Goal: Task Accomplishment & Management: Complete application form

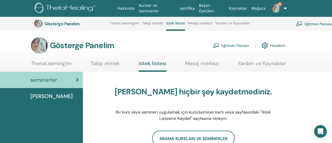
scroll to position [578, 0]
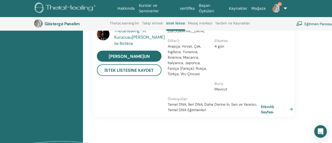
click at [314, 23] on font "Eğitmen Panosu" at bounding box center [319, 24] width 28 height 5
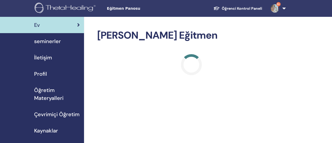
click at [46, 41] on span "seminerler" at bounding box center [47, 41] width 27 height 8
click at [48, 41] on span "seminerler" at bounding box center [47, 41] width 27 height 8
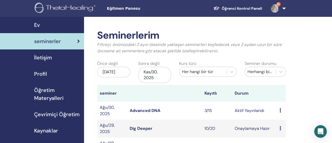
click at [154, 109] on link "Advanced DNA" at bounding box center [145, 111] width 31 height 6
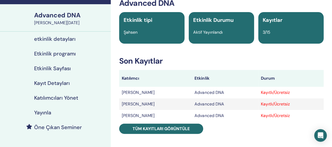
scroll to position [38, 0]
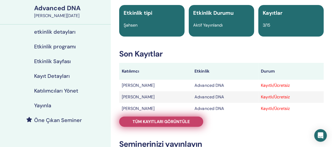
click at [171, 121] on span "Tüm kayıtları görüntüle" at bounding box center [161, 122] width 57 height 6
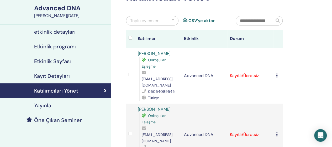
click at [324, 60] on div "Katılımcıları Yönet Toplu eylemler CSV'ye aktar Katılımcı Etkinlik Durum Filiz …" at bounding box center [221, 147] width 221 height 337
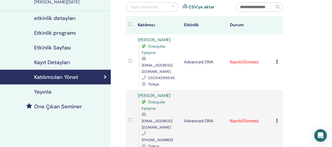
scroll to position [53, 0]
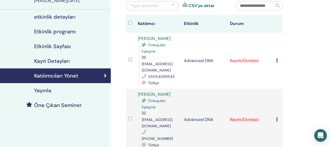
click at [277, 58] on icon at bounding box center [277, 60] width 2 height 4
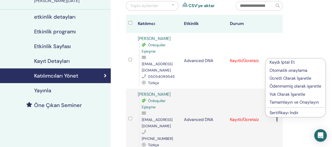
click at [293, 103] on p "Tamamlayın ve Onaylayın" at bounding box center [296, 102] width 52 height 6
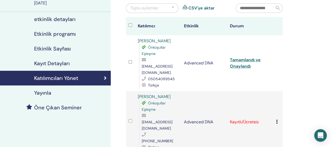
scroll to position [102, 0]
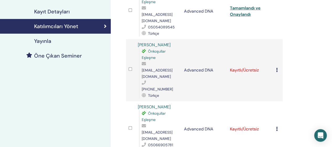
click at [277, 68] on icon at bounding box center [277, 70] width 2 height 4
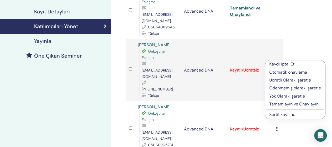
click at [280, 104] on p "Tamamlayın ve Onaylayın" at bounding box center [296, 104] width 52 height 6
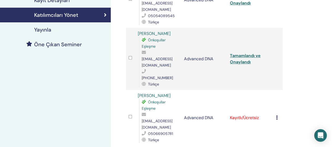
scroll to position [119, 0]
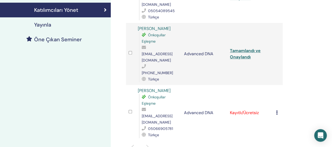
click at [278, 110] on div "Kaydı İptal Et Otomatik onaylama Ücretli Olarak İşaretle Ödenmemiş olarak işare…" at bounding box center [278, 113] width 4 height 6
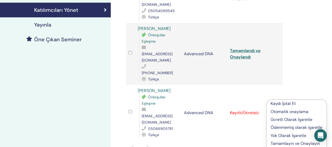
click at [280, 142] on p "Tamamlayın ve Onaylayın" at bounding box center [297, 143] width 52 height 6
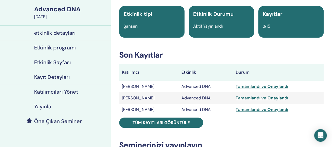
scroll to position [38, 0]
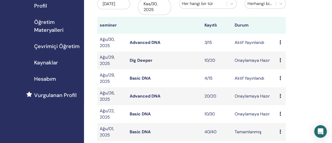
scroll to position [68, 0]
click at [139, 77] on link "Basic DNA" at bounding box center [140, 78] width 21 height 6
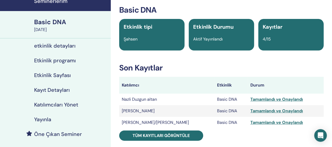
scroll to position [32, 0]
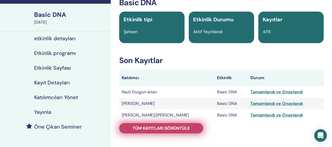
click at [152, 127] on span "Tüm kayıtları görüntüle" at bounding box center [161, 128] width 57 height 6
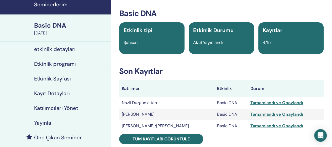
scroll to position [32, 0]
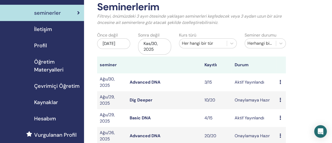
scroll to position [50, 0]
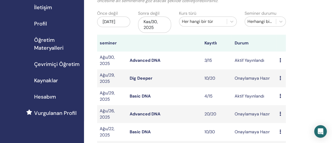
click at [141, 60] on link "Advanced DNA" at bounding box center [145, 61] width 31 height 6
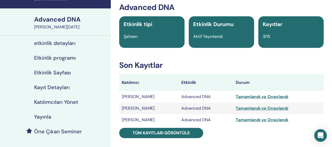
scroll to position [30, 0]
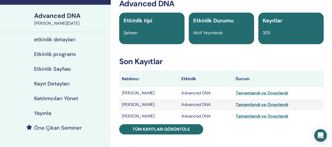
click at [65, 35] on link "etkinlik detayları" at bounding box center [55, 39] width 111 height 15
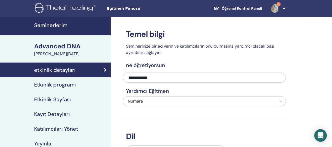
click at [52, 116] on h4 "Kayıt Detayları" at bounding box center [52, 114] width 36 height 6
click at [58, 23] on h4 "Seminerlerim" at bounding box center [71, 25] width 74 height 6
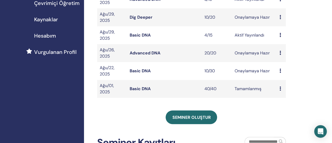
scroll to position [111, 0]
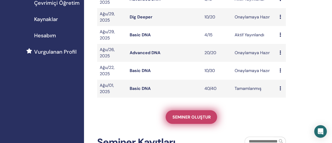
click at [188, 115] on span "Seminer oluştur" at bounding box center [191, 117] width 38 height 6
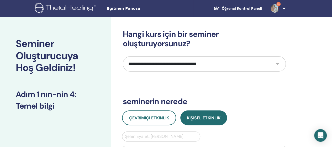
click at [217, 61] on select "**********" at bounding box center [204, 63] width 163 height 15
select select "**"
click at [123, 56] on select "**********" at bounding box center [204, 63] width 163 height 15
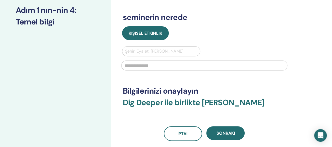
scroll to position [85, 0]
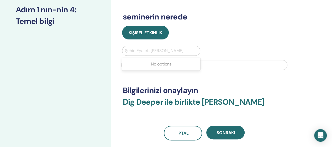
click at [153, 50] on div at bounding box center [161, 50] width 73 height 7
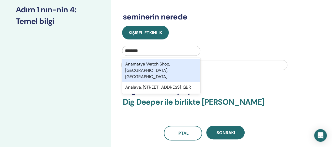
click at [132, 51] on input "********" at bounding box center [134, 51] width 18 height 6
type input "*******"
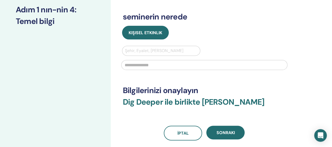
click at [169, 49] on div at bounding box center [161, 50] width 73 height 7
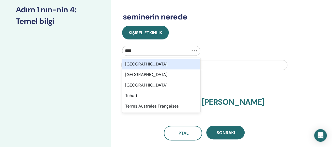
type input "*****"
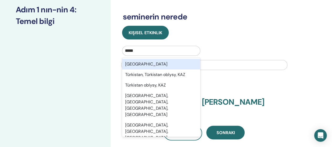
click at [151, 66] on div "[GEOGRAPHIC_DATA]" at bounding box center [161, 64] width 79 height 11
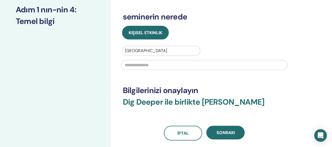
click at [150, 65] on input "text" at bounding box center [204, 65] width 166 height 10
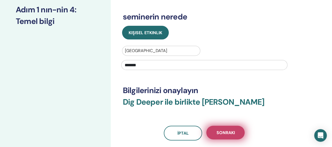
type input "*******"
click at [220, 130] on span "Sonraki" at bounding box center [225, 133] width 18 height 6
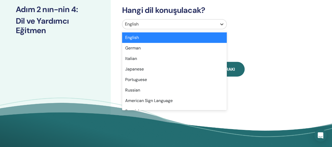
click at [220, 28] on div at bounding box center [221, 23] width 9 height 9
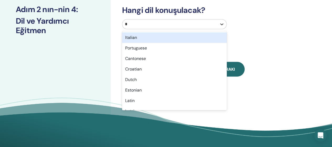
type input "**"
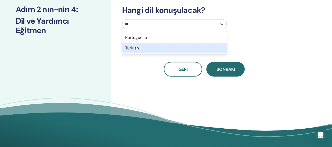
click at [172, 50] on div "Turkish" at bounding box center [174, 48] width 105 height 11
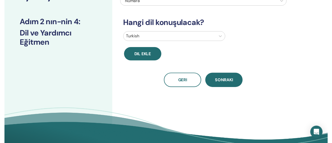
scroll to position [65, 0]
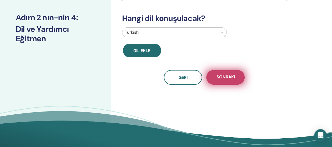
click at [223, 73] on button "Sonraki" at bounding box center [225, 77] width 38 height 15
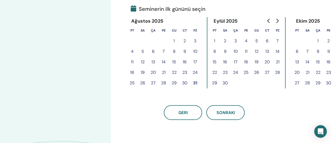
scroll to position [126, 0]
click at [193, 81] on button "31" at bounding box center [195, 82] width 11 height 11
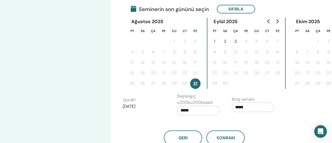
click at [225, 40] on button "2" at bounding box center [225, 41] width 11 height 11
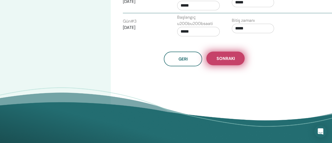
click at [230, 55] on button "Sonraki" at bounding box center [225, 58] width 38 height 14
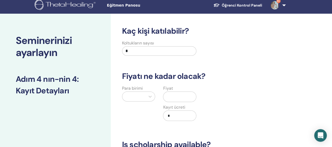
scroll to position [0, 0]
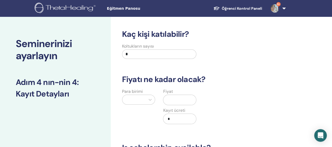
click at [161, 52] on input "*" at bounding box center [159, 53] width 75 height 9
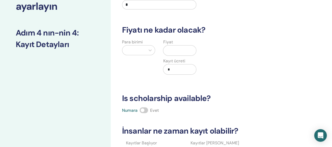
scroll to position [66, 0]
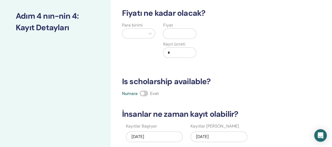
type input "*"
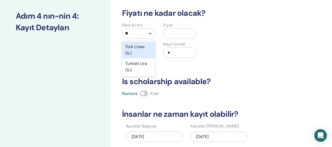
type input "***"
click at [143, 66] on div "Turkish Lira (₺)" at bounding box center [138, 66] width 33 height 17
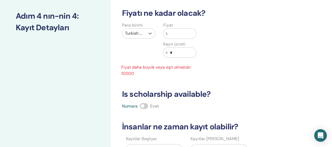
click at [185, 30] on input "text" at bounding box center [182, 34] width 28 height 10
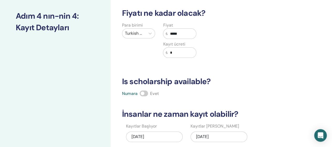
type input "*****"
click at [187, 51] on input "*" at bounding box center [182, 53] width 28 height 10
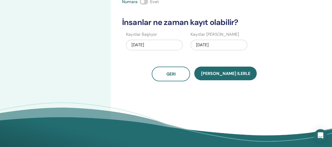
scroll to position [161, 0]
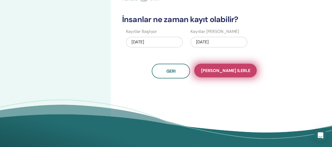
type input "****"
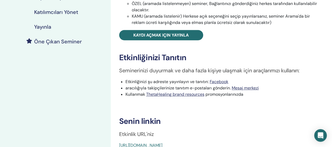
scroll to position [126, 0]
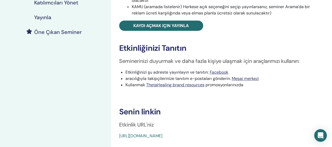
click at [194, 114] on h3 "Senin linkin" at bounding box center [221, 111] width 205 height 9
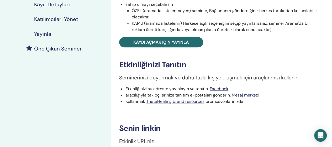
scroll to position [108, 0]
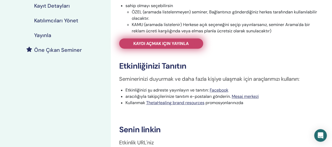
click at [191, 41] on link "Kaydı açmak için yayınla" at bounding box center [161, 43] width 84 height 10
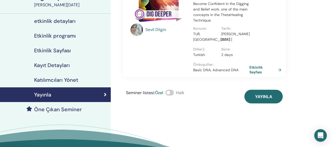
scroll to position [48, 0]
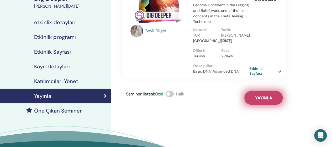
click at [267, 98] on span "Yayınla" at bounding box center [263, 98] width 17 height 6
